Goal: Navigation & Orientation: Find specific page/section

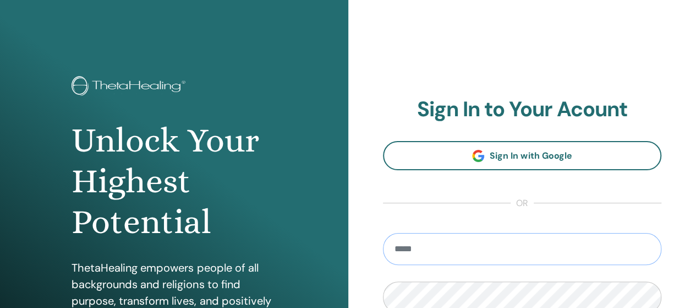
click at [531, 255] on input "email" at bounding box center [522, 249] width 279 height 32
type input "**********"
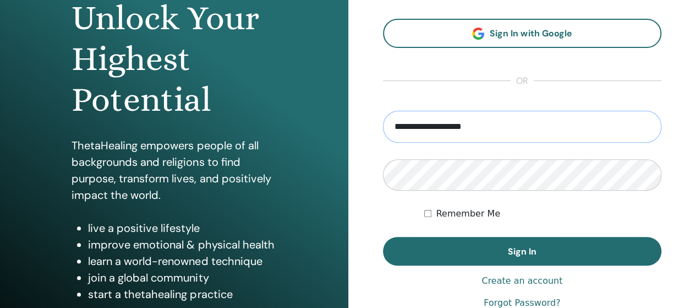
scroll to position [161, 0]
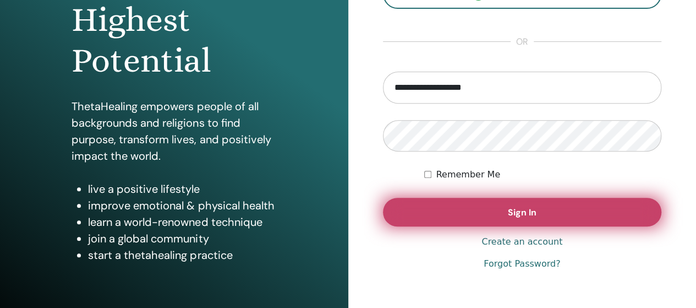
click at [517, 211] on span "Sign In" at bounding box center [522, 212] width 29 height 12
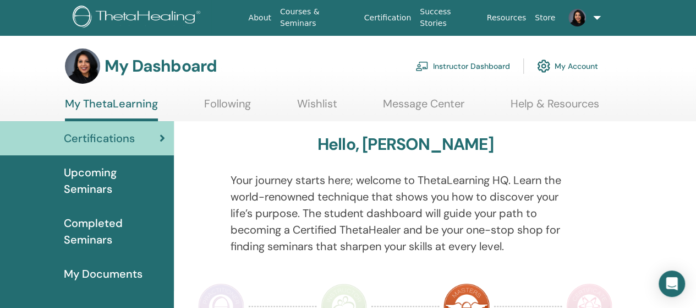
click at [459, 67] on link "Instructor Dashboard" at bounding box center [462, 66] width 95 height 24
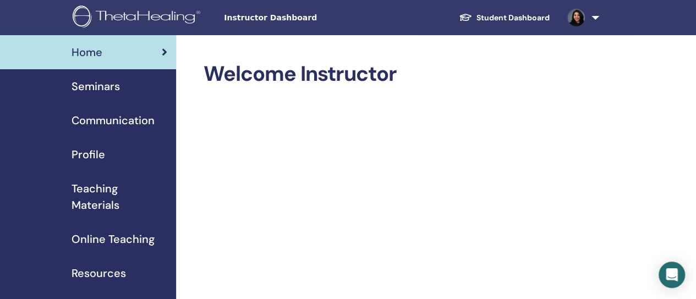
click at [112, 96] on link "Seminars" at bounding box center [88, 86] width 176 height 34
